Goal: Information Seeking & Learning: Learn about a topic

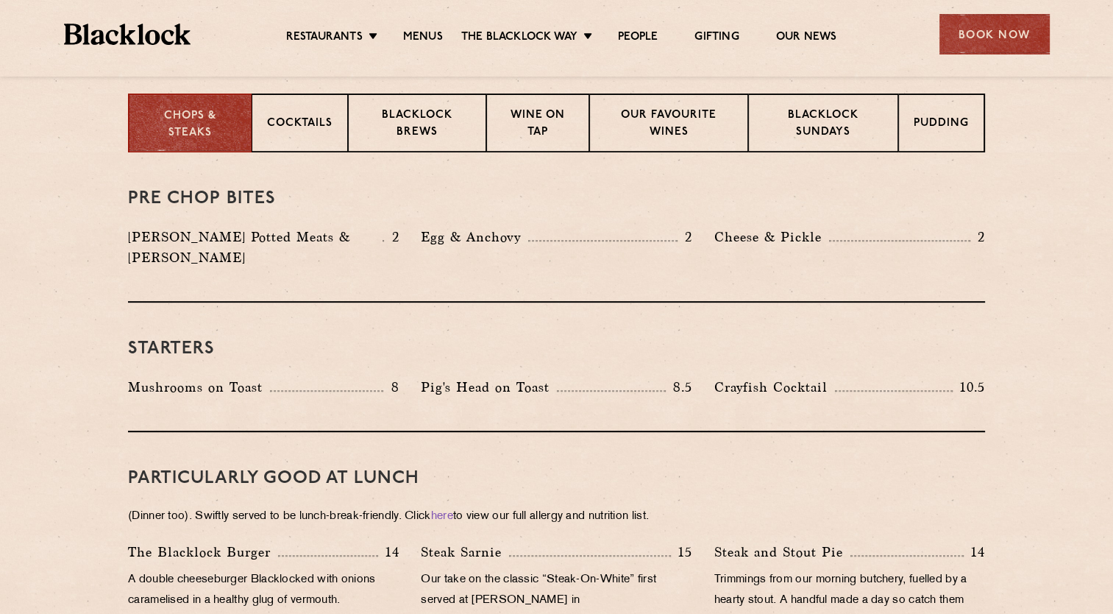
scroll to position [589, 0]
click at [842, 110] on p "Blacklock Sundays" at bounding box center [823, 124] width 119 height 35
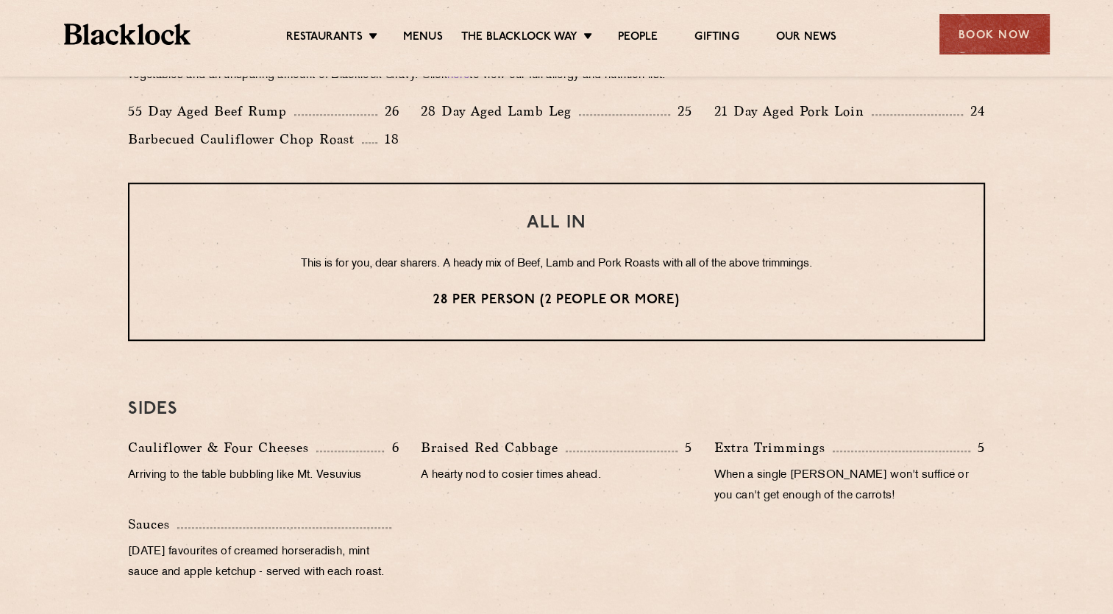
scroll to position [1177, 0]
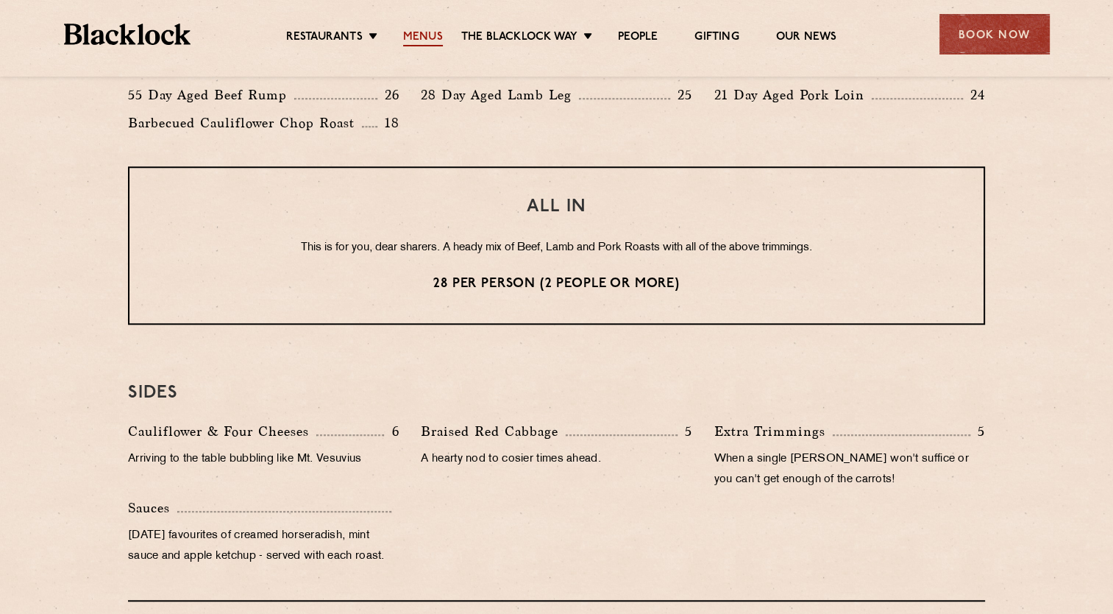
click at [416, 40] on link "Menus" at bounding box center [423, 38] width 40 height 16
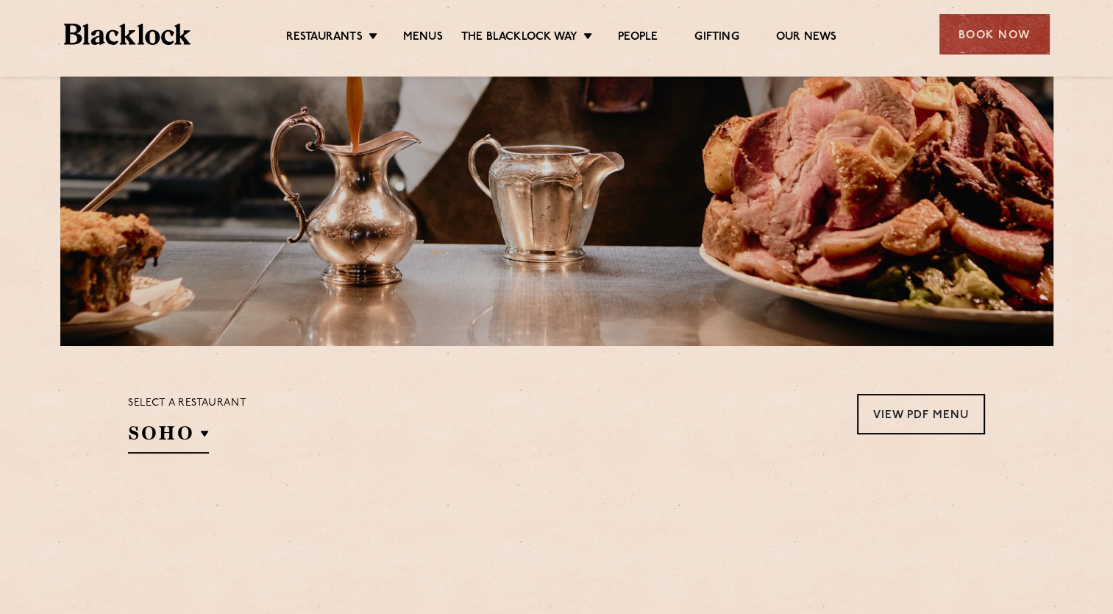
scroll to position [441, 0]
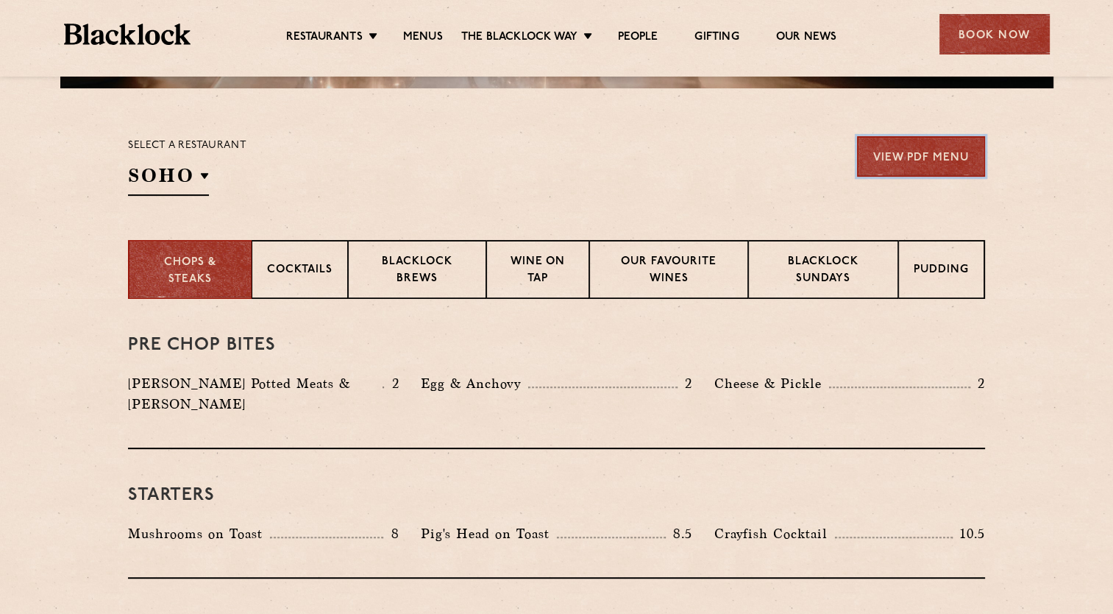
click at [924, 155] on link "View PDF Menu" at bounding box center [921, 156] width 128 height 40
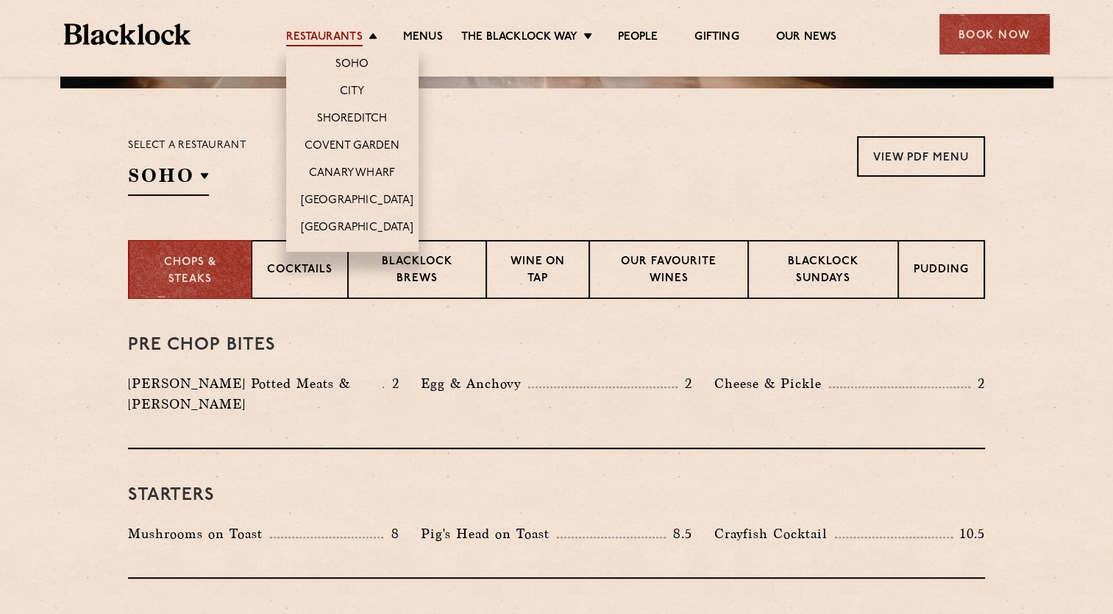
click at [345, 32] on link "Restaurants" at bounding box center [324, 38] width 77 height 16
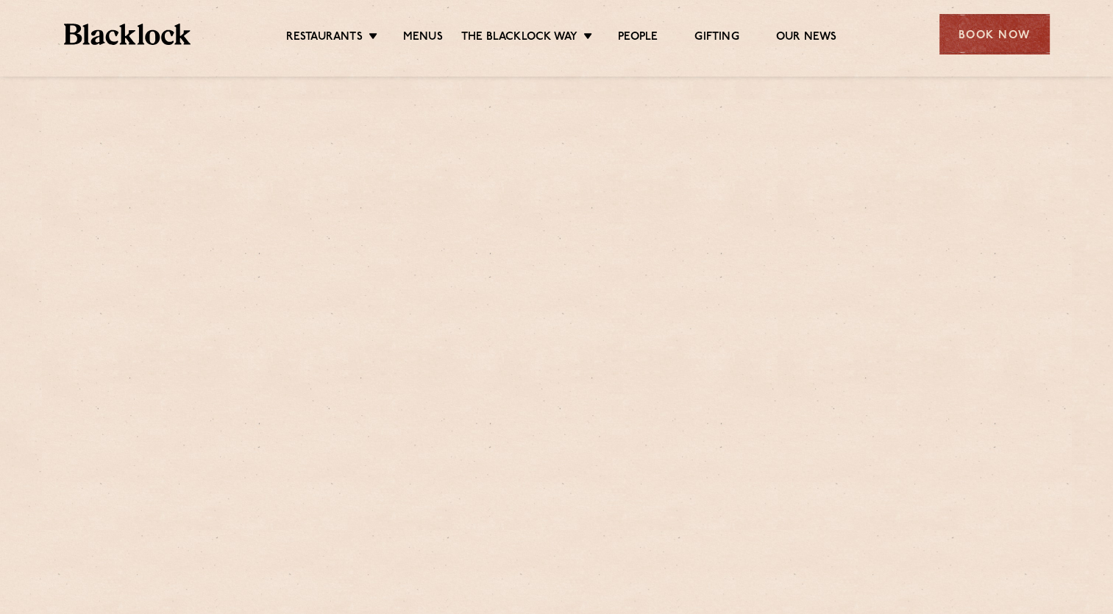
click at [347, 32] on link "Restaurants" at bounding box center [324, 38] width 77 height 16
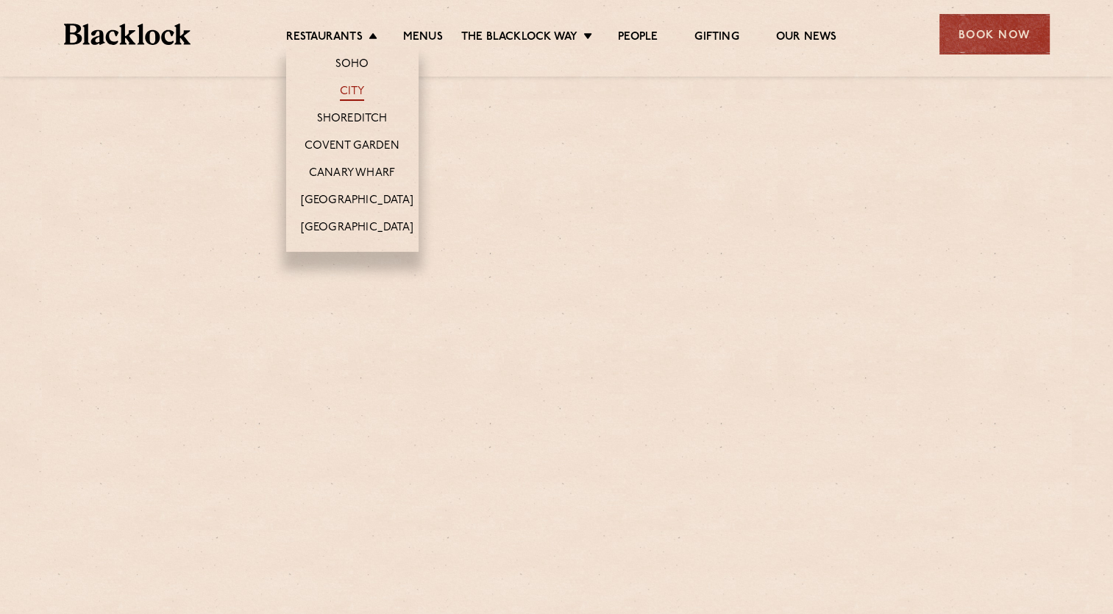
click at [356, 90] on link "City" at bounding box center [352, 93] width 25 height 16
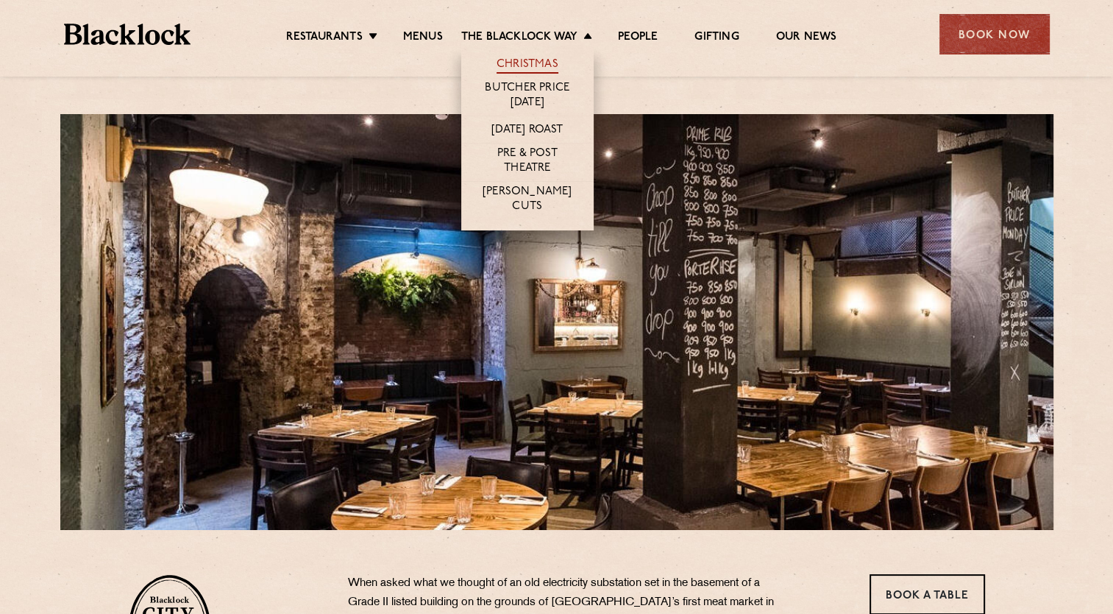
click at [541, 63] on link "Christmas" at bounding box center [528, 65] width 62 height 16
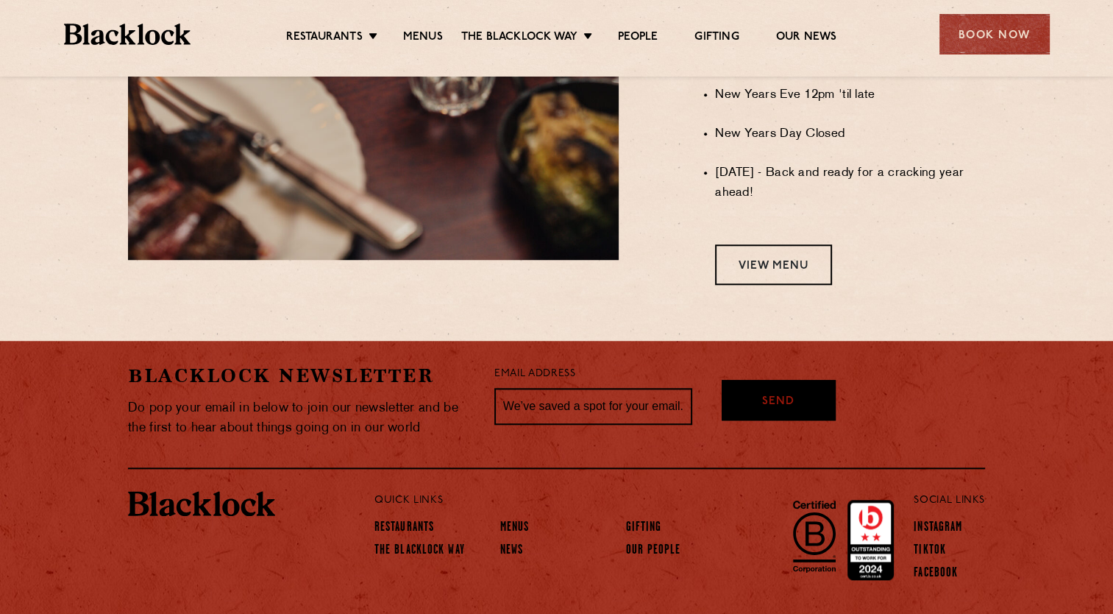
scroll to position [1324, 0]
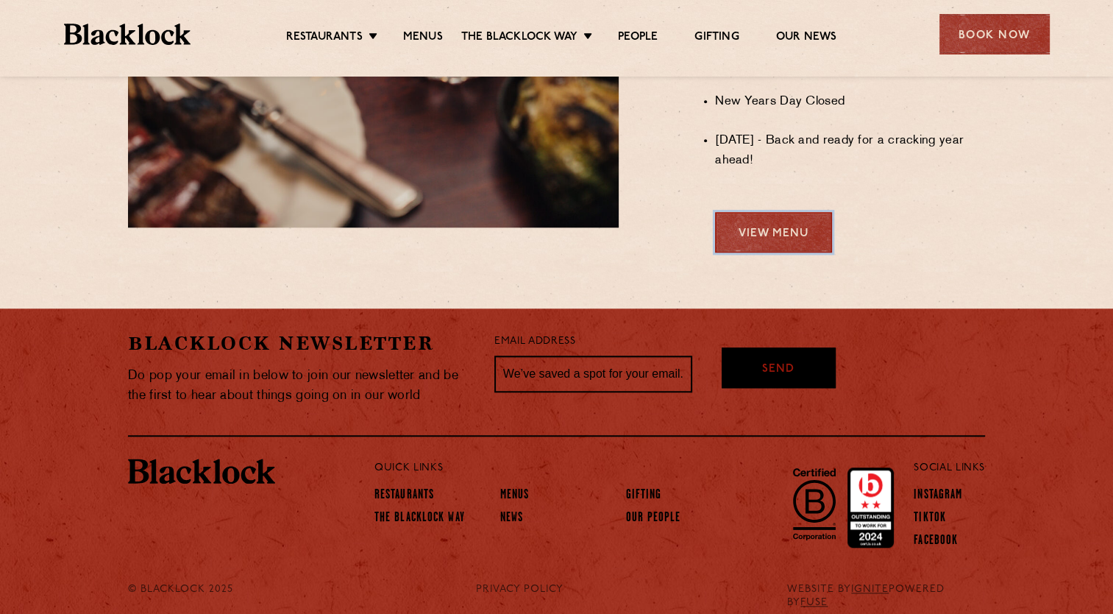
click at [789, 237] on link "View Menu" at bounding box center [773, 232] width 117 height 40
